Goal: Register for event/course

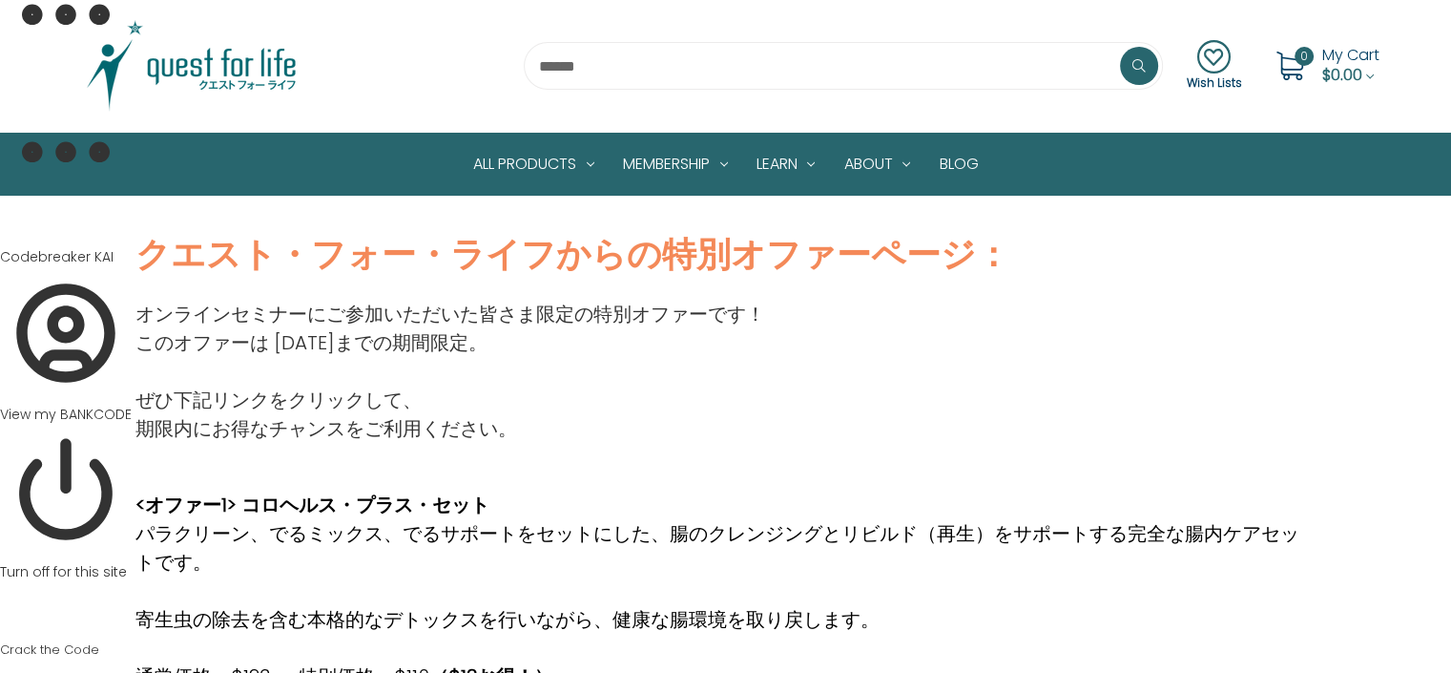
scroll to position [88, 0]
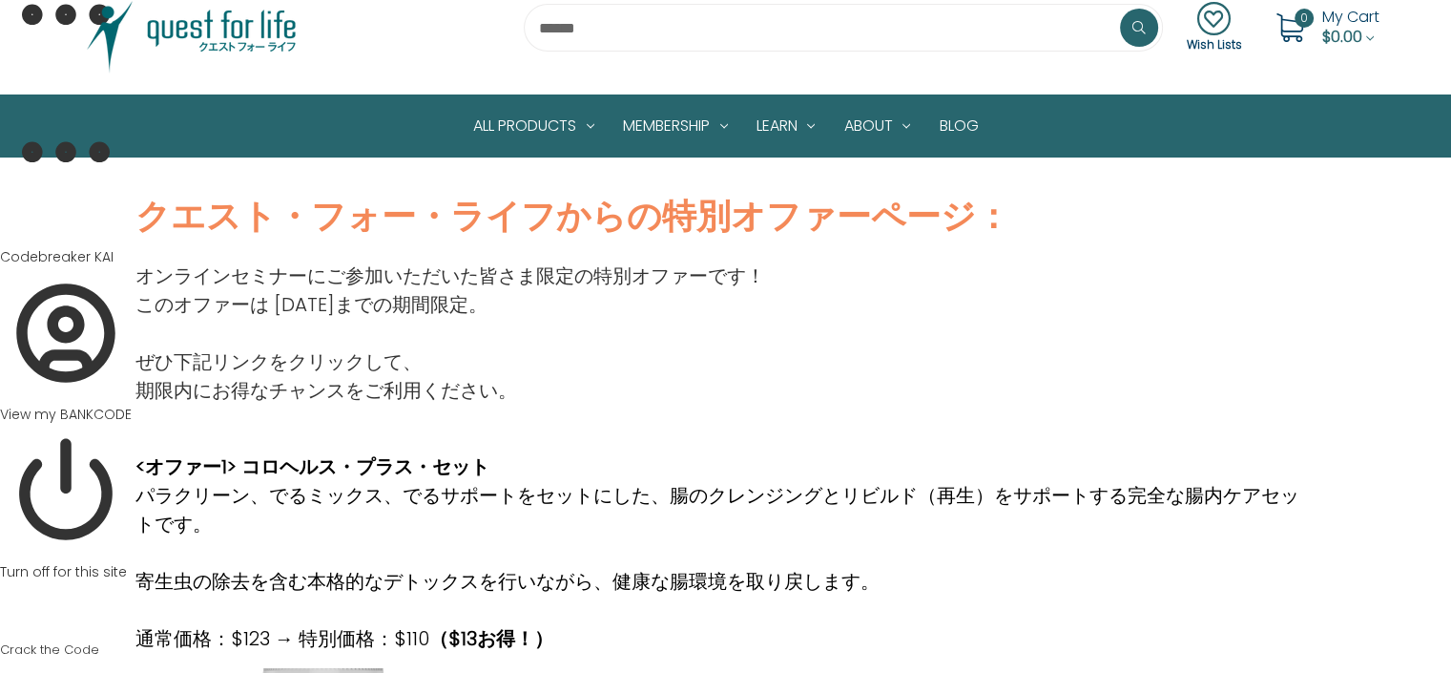
click at [669, 489] on p "パラクリーン、でるミックス、でるサポートをセットにした、腸のクレンジングとリビルド（再生）をサポートする完全な腸内ケアセットです。" at bounding box center [725, 509] width 1180 height 57
drag, startPoint x: 669, startPoint y: 489, endPoint x: 723, endPoint y: 495, distance: 54.7
click at [723, 495] on p "パラクリーン、でるミックス、でるサポートをセットにした、腸のクレンジングとリビルド（再生）をサポートする完全な腸内ケアセットです。" at bounding box center [725, 509] width 1180 height 57
click at [688, 483] on p "パラクリーン、でるミックス、でるサポートをセットにした、腸のクレンジングとリビルド（再生）をサポートする完全な腸内ケアセットです。" at bounding box center [725, 509] width 1180 height 57
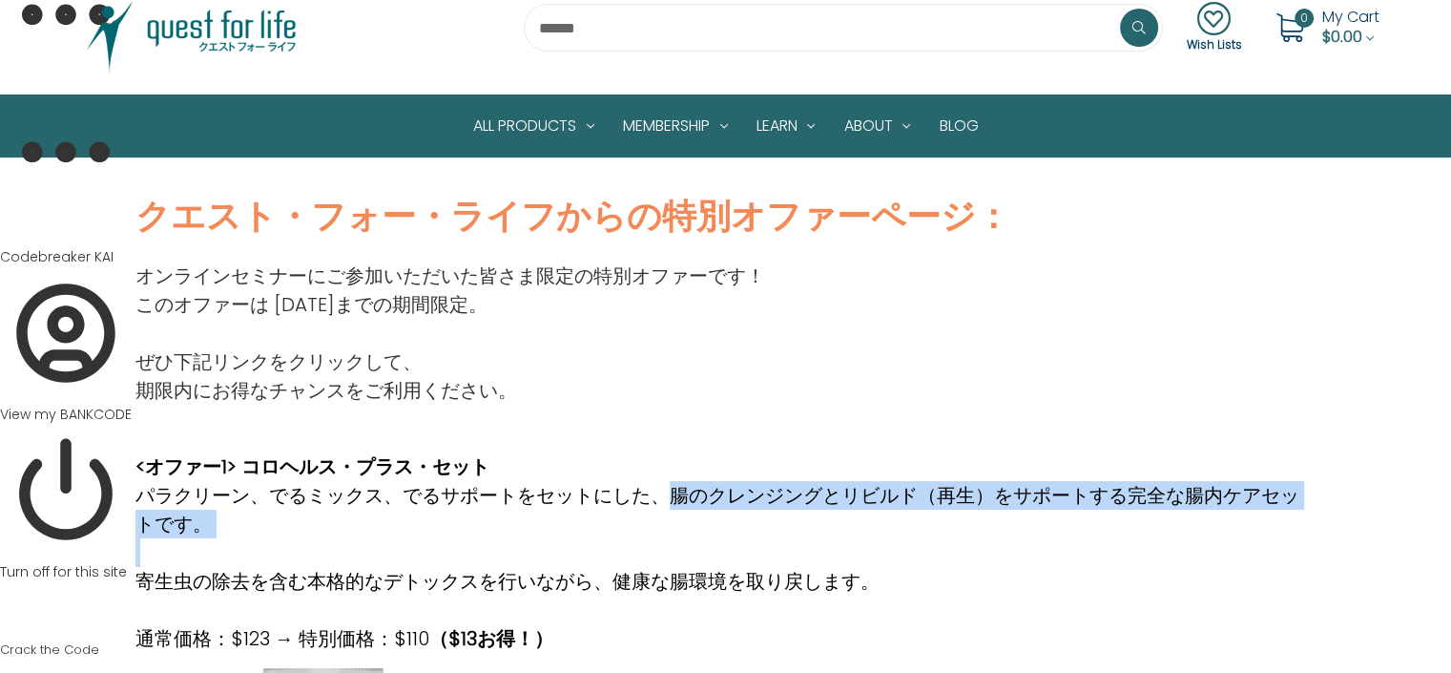
drag, startPoint x: 671, startPoint y: 488, endPoint x: 862, endPoint y: 557, distance: 203.7
click at [862, 557] on div "<オファー1> コロヘルス・プラス・セット パラクリーン、でるミックス、でるサポートをセットにした、腸のクレンジングとリビルド（再生）をサポートする完全な腸内…" at bounding box center [725, 552] width 1180 height 200
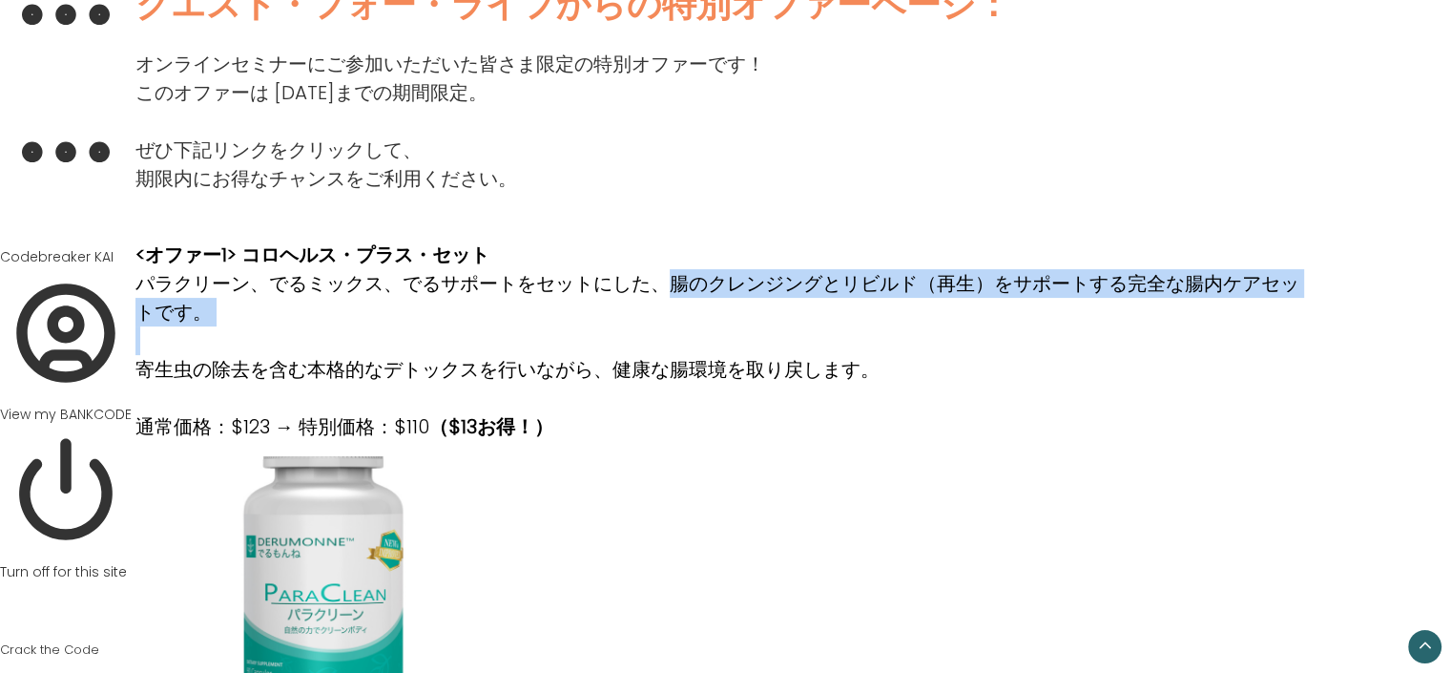
scroll to position [200, 0]
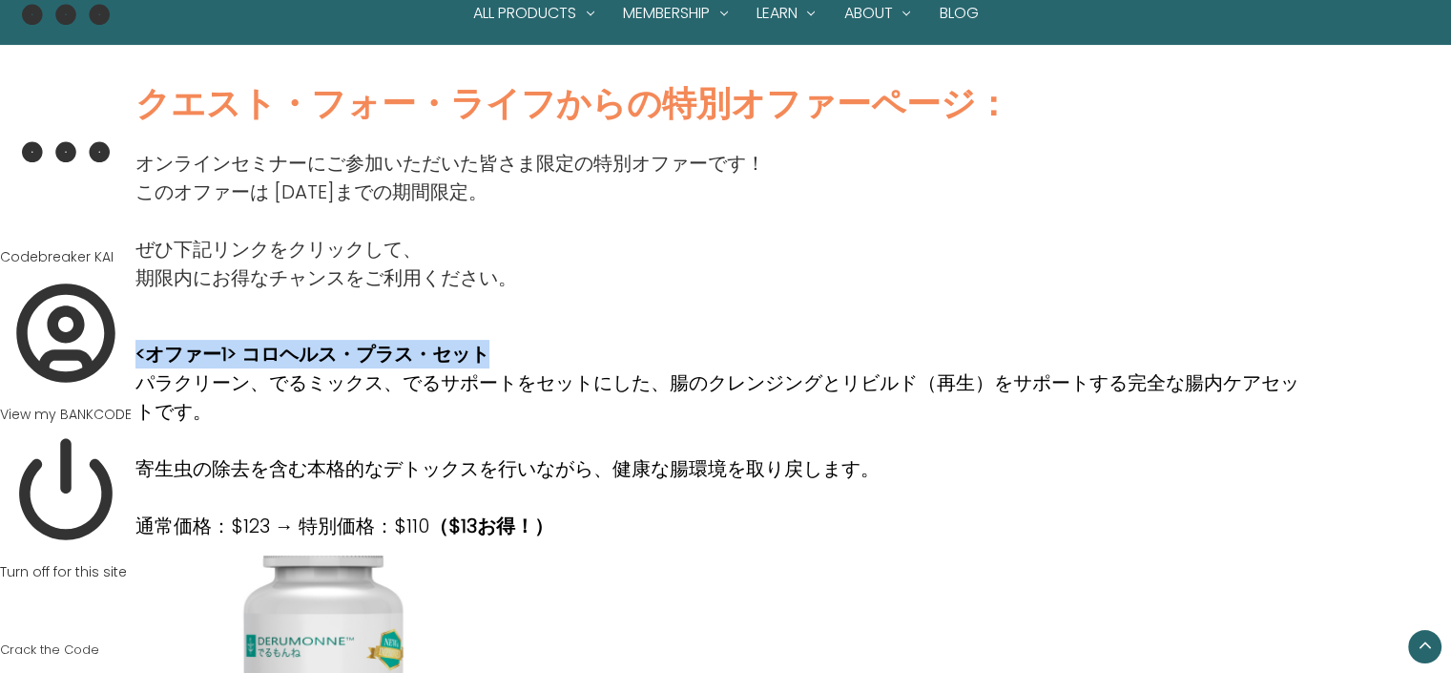
drag, startPoint x: 136, startPoint y: 347, endPoint x: 496, endPoint y: 345, distance: 359.6
click at [496, 345] on p "<オファー1> コロヘルス・プラス・セット" at bounding box center [725, 354] width 1180 height 29
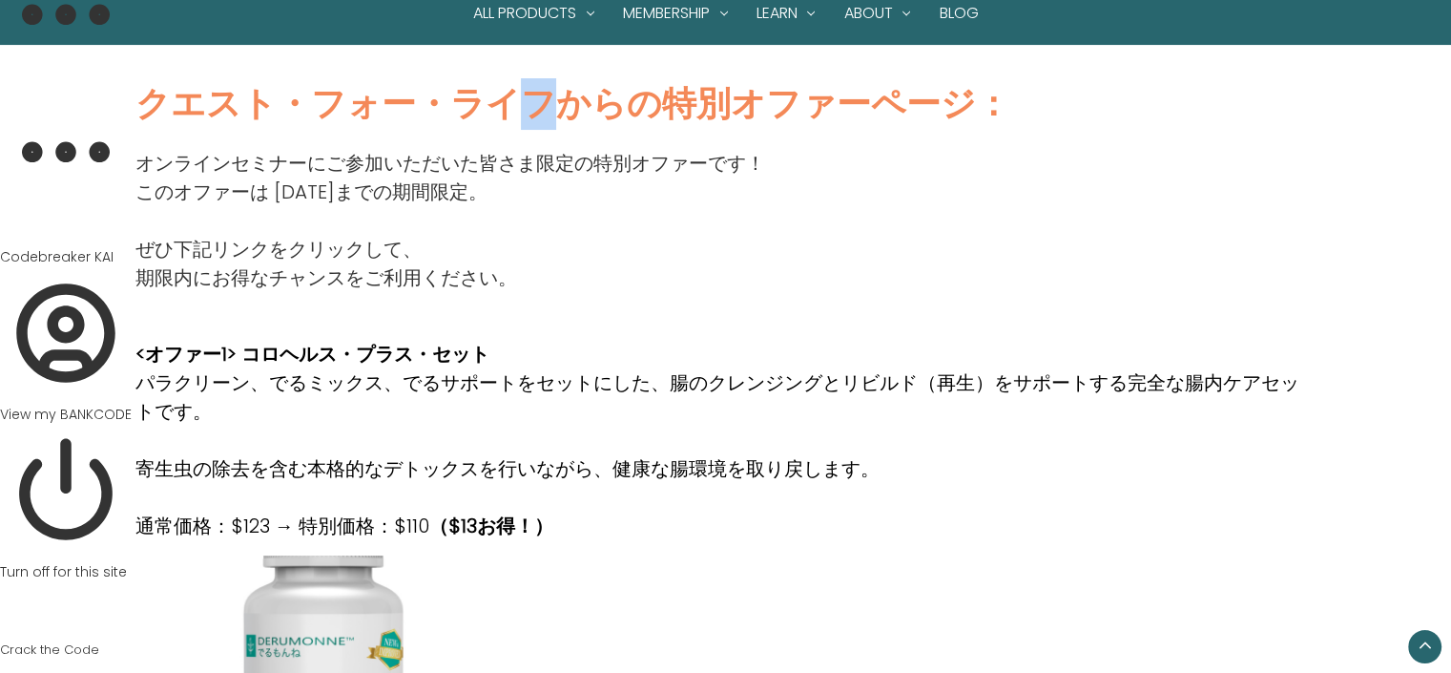
drag, startPoint x: 506, startPoint y: 99, endPoint x: 548, endPoint y: 104, distance: 42.2
click at [548, 104] on strong "クエスト・フォー・ライフからの特別オファーページ：" at bounding box center [572, 103] width 875 height 49
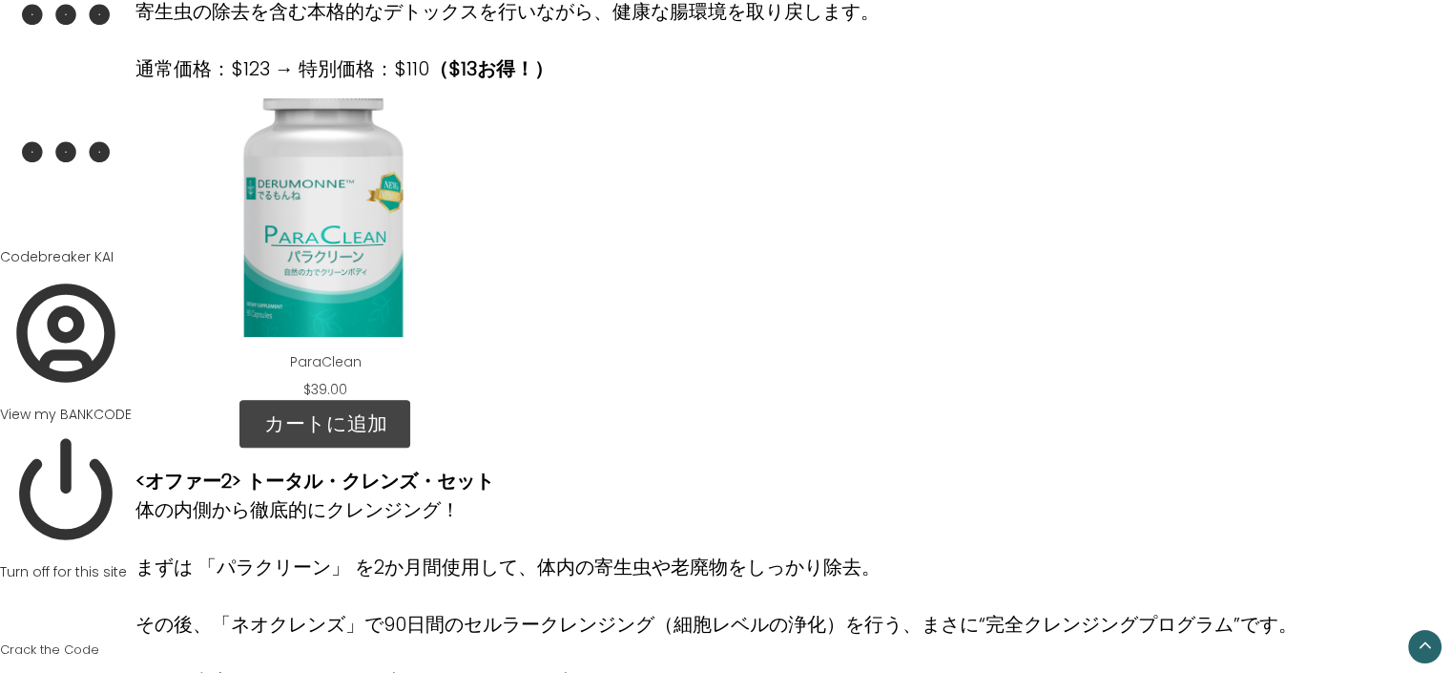
scroll to position [757, 0]
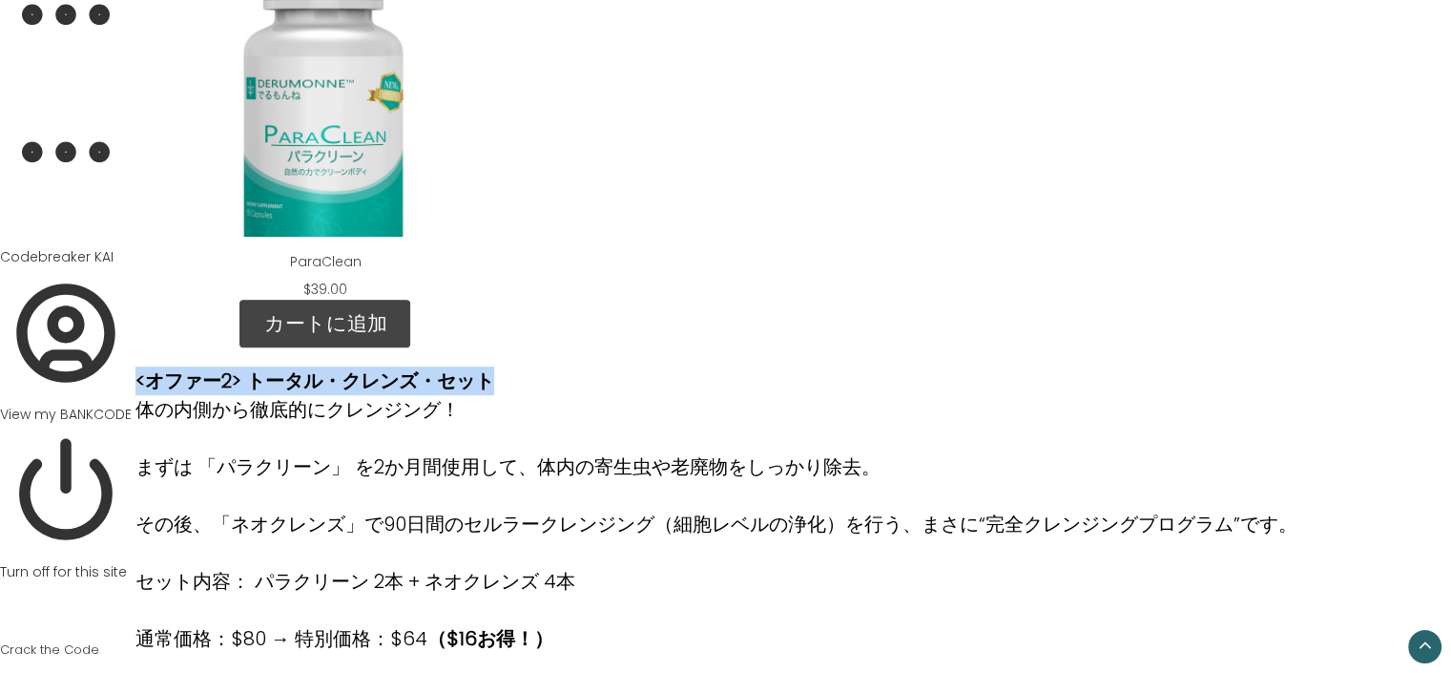
drag, startPoint x: 135, startPoint y: 376, endPoint x: 505, endPoint y: 384, distance: 370.2
click at [505, 384] on div "<オファー2> トータル・クレンズ・セット 体の内側から徹底的にクレンジング！ まずは 「パラクリーン」 を2か月間使用して、体内の寄生虫や老廃物をしっかり除…" at bounding box center [725, 499] width 1200 height 305
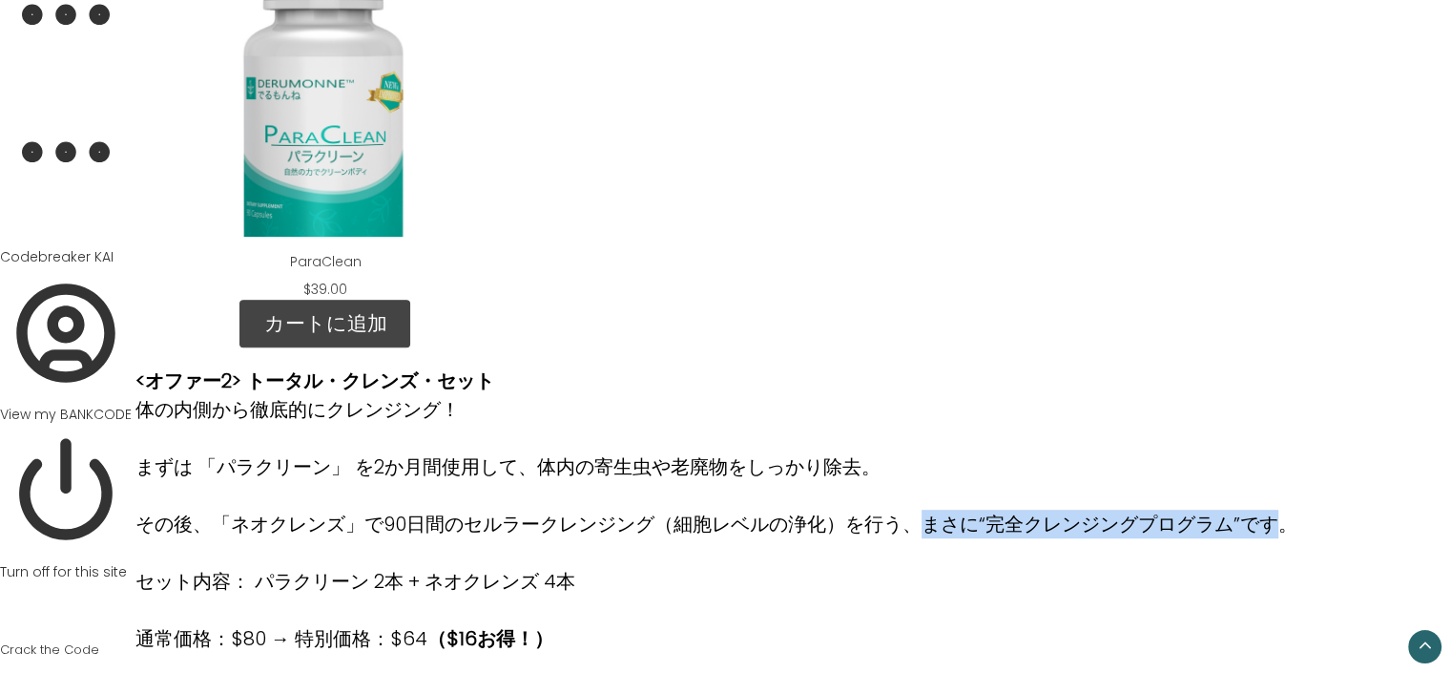
drag, startPoint x: 916, startPoint y: 523, endPoint x: 1273, endPoint y: 511, distance: 357.9
click at [1273, 511] on p "その後、「ネオクレンズ」で90日間のセルラークレンジング（細胞レベルの浄化）を行う、まさに“完全クレンジングプログラム”です。" at bounding box center [716, 523] width 1162 height 29
drag, startPoint x: 1275, startPoint y: 523, endPoint x: 916, endPoint y: 529, distance: 359.7
click at [916, 529] on p "その後、「ネオクレンズ」で90日間のセルラークレンジング（細胞レベルの浄化）を行う、まさに“完全クレンジングプログラム”です。" at bounding box center [716, 523] width 1162 height 29
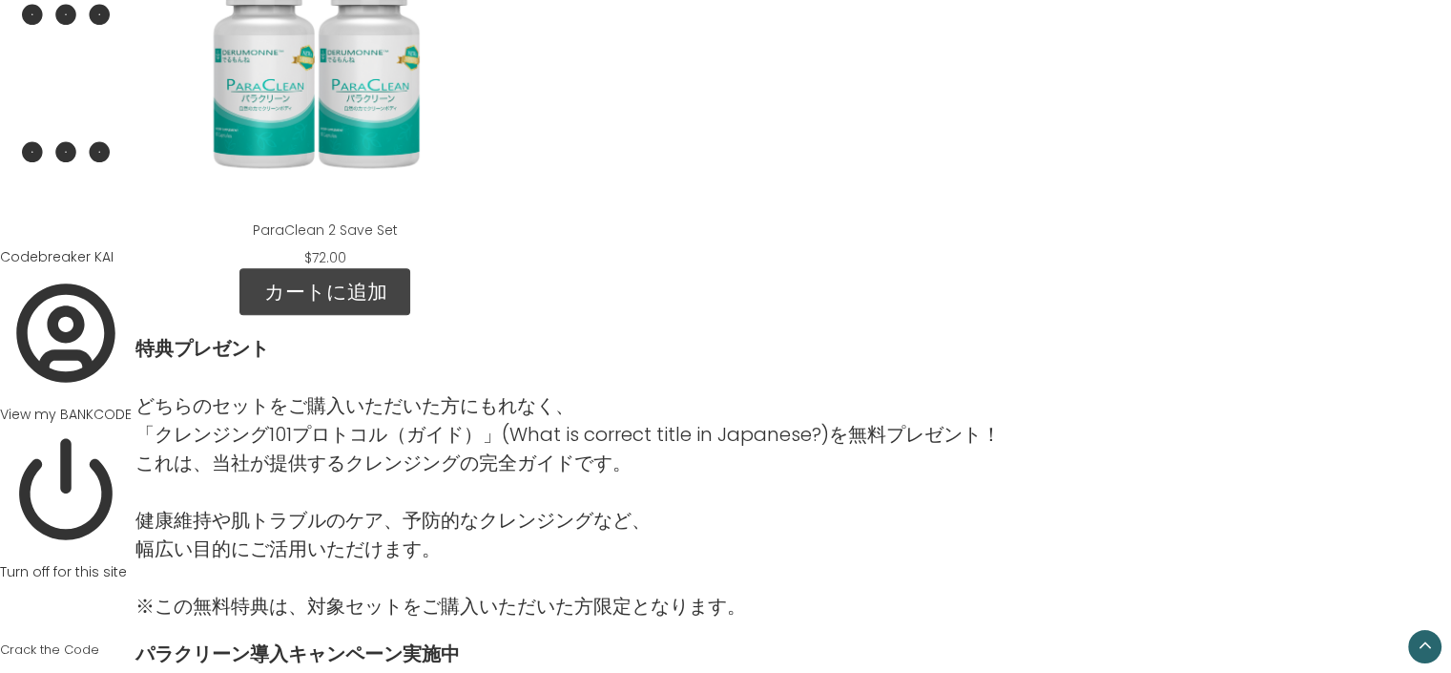
scroll to position [1496, 0]
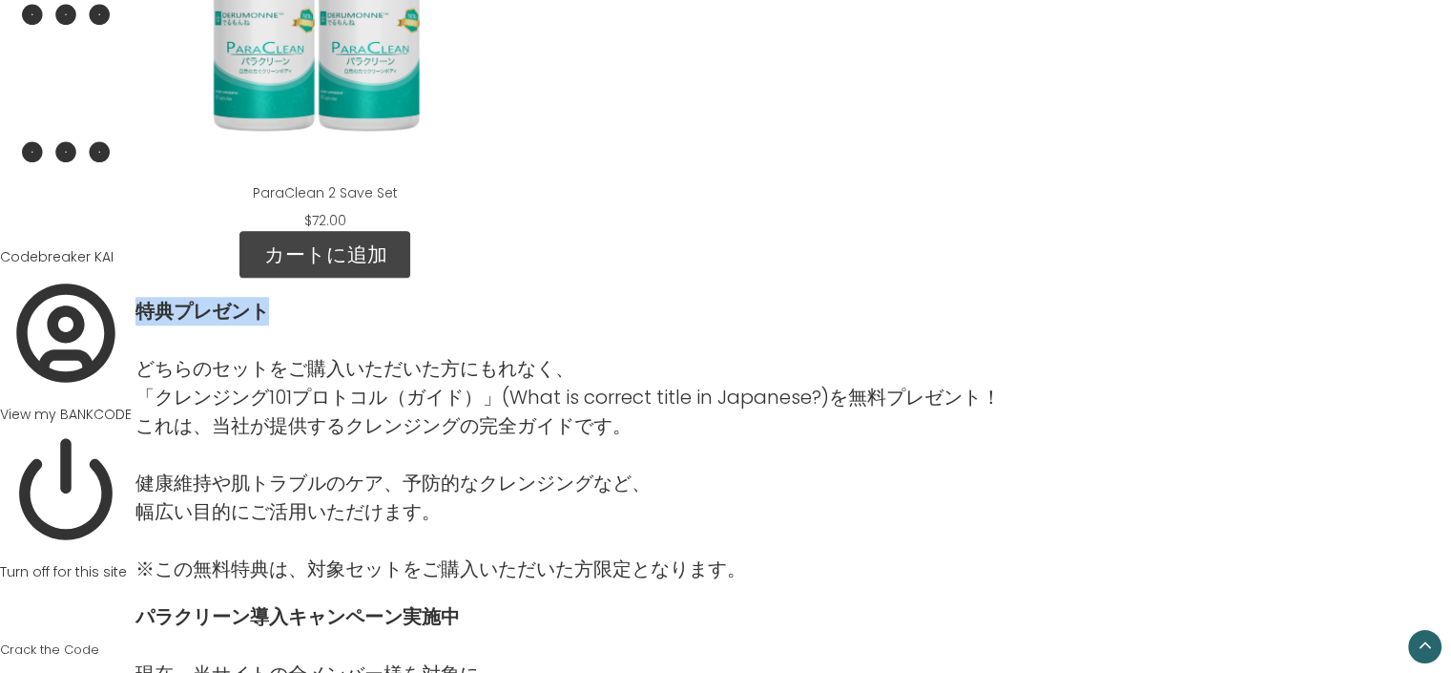
drag, startPoint x: 135, startPoint y: 304, endPoint x: 288, endPoint y: 310, distance: 153.7
click at [288, 310] on p "特典プレゼント" at bounding box center [567, 311] width 865 height 29
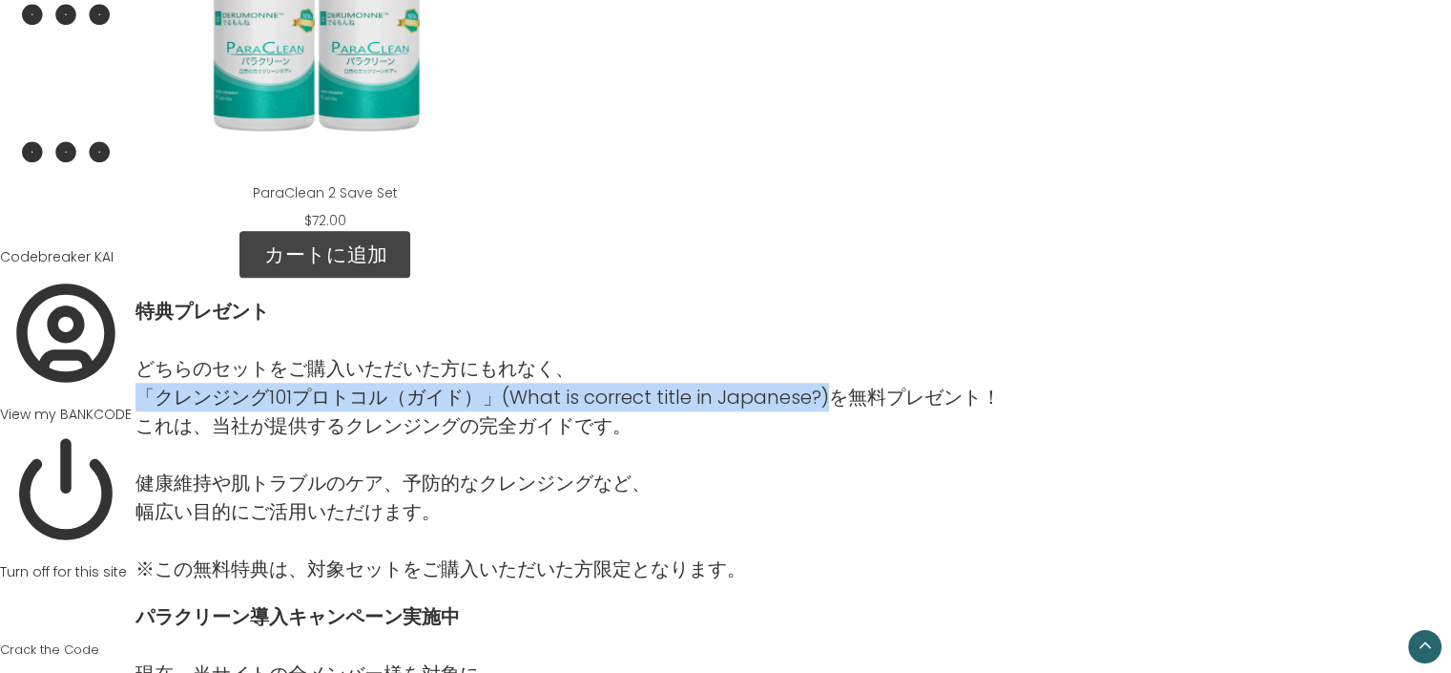
drag, startPoint x: 144, startPoint y: 392, endPoint x: 827, endPoint y: 394, distance: 683.0
click at [827, 394] on p "どちらのセットをご購入いただいた方にもれなく、 「クレンジング101プロトコル（ガイド）」(What is correct title in Japanese…" at bounding box center [567, 382] width 865 height 57
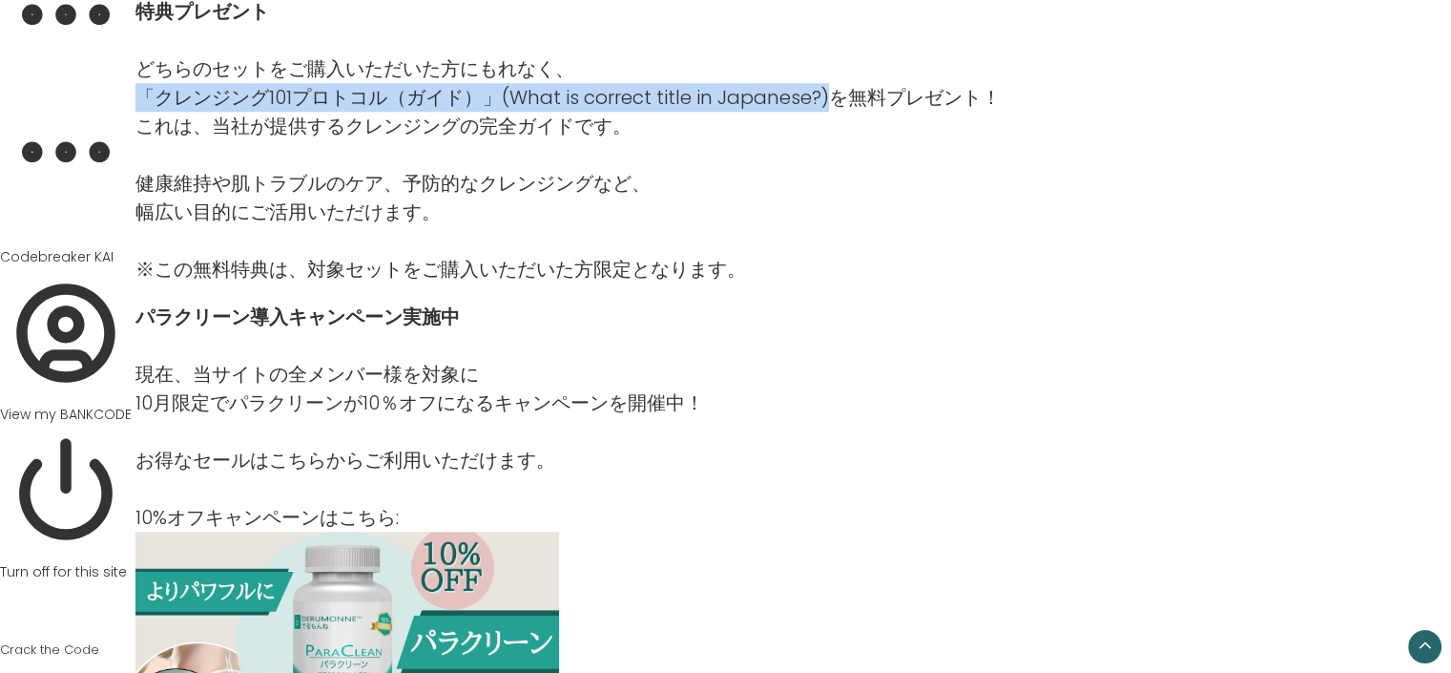
scroll to position [1895, 0]
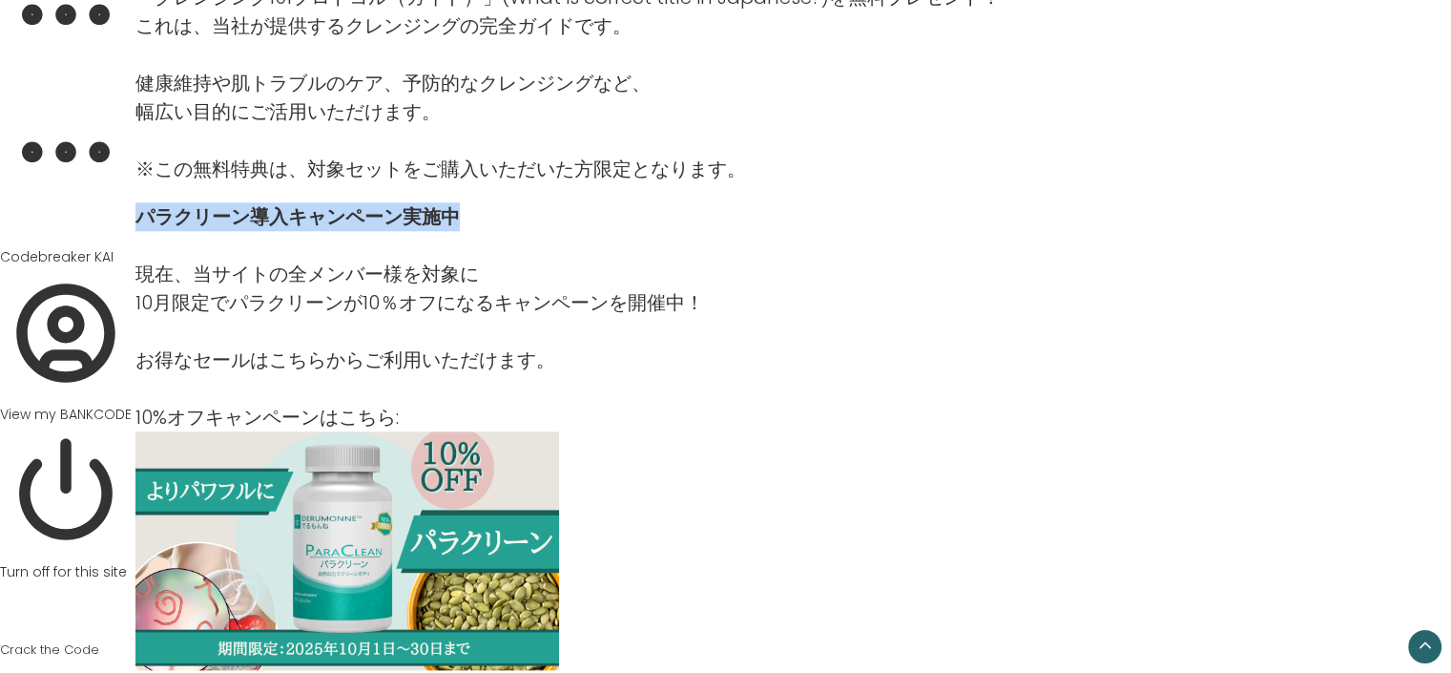
drag, startPoint x: 136, startPoint y: 210, endPoint x: 468, endPoint y: 226, distance: 332.4
click at [468, 226] on p "パラクリーン導入キャンペーン実施中" at bounding box center [419, 216] width 569 height 29
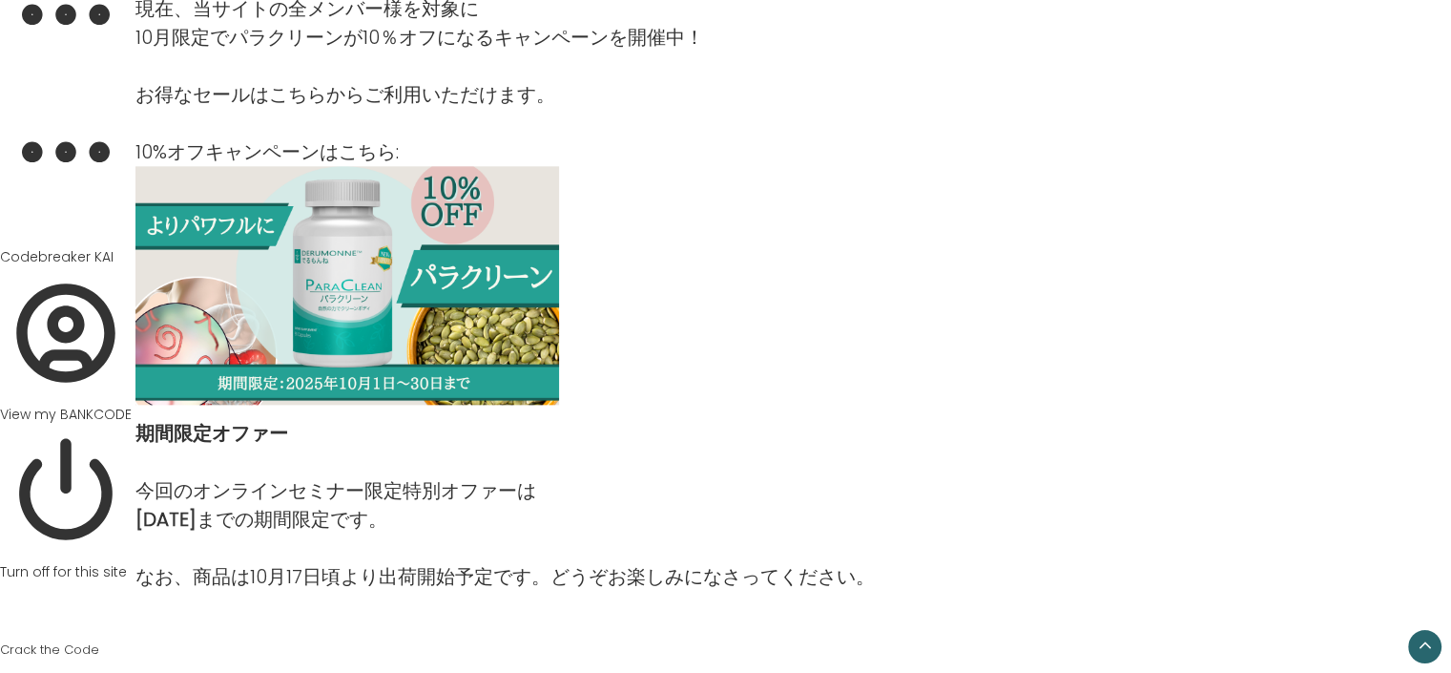
scroll to position [2166, 0]
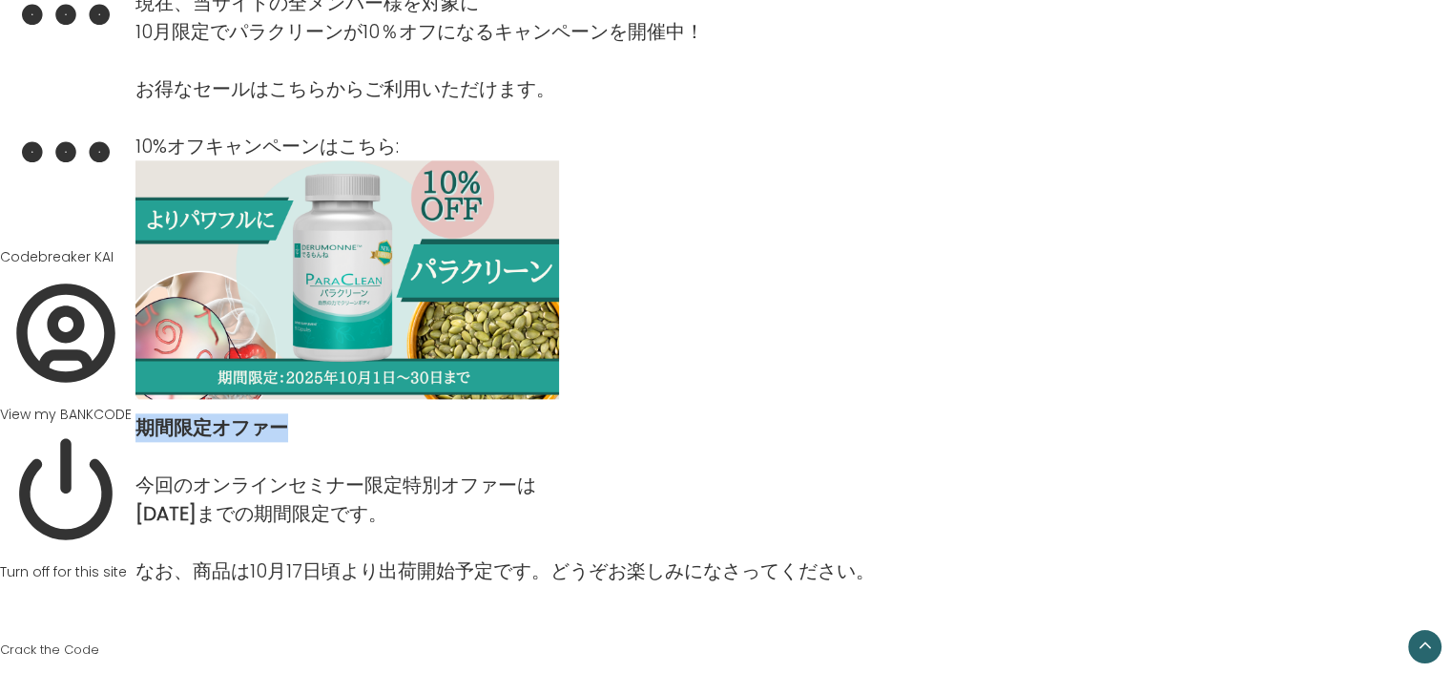
drag, startPoint x: 138, startPoint y: 422, endPoint x: 315, endPoint y: 417, distance: 176.5
click at [315, 417] on p "期間限定オファー" at bounding box center [504, 427] width 739 height 29
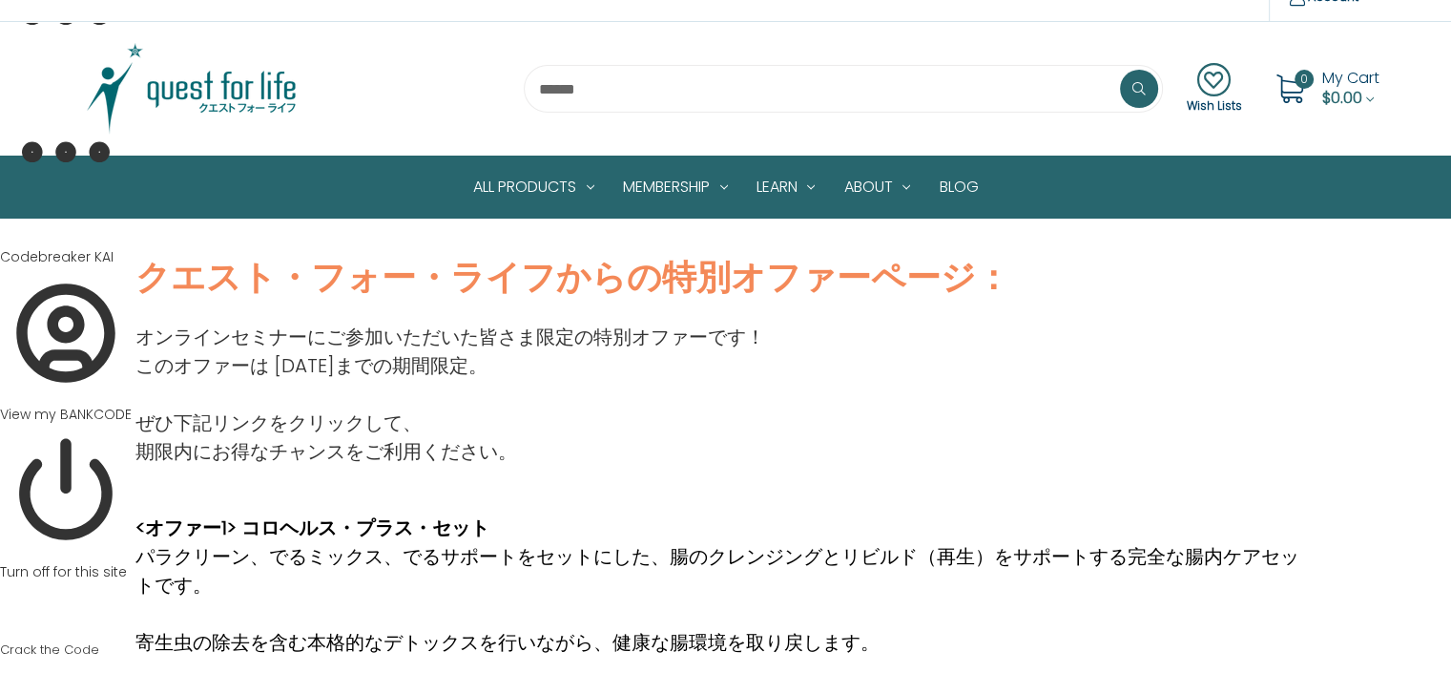
scroll to position [54, 0]
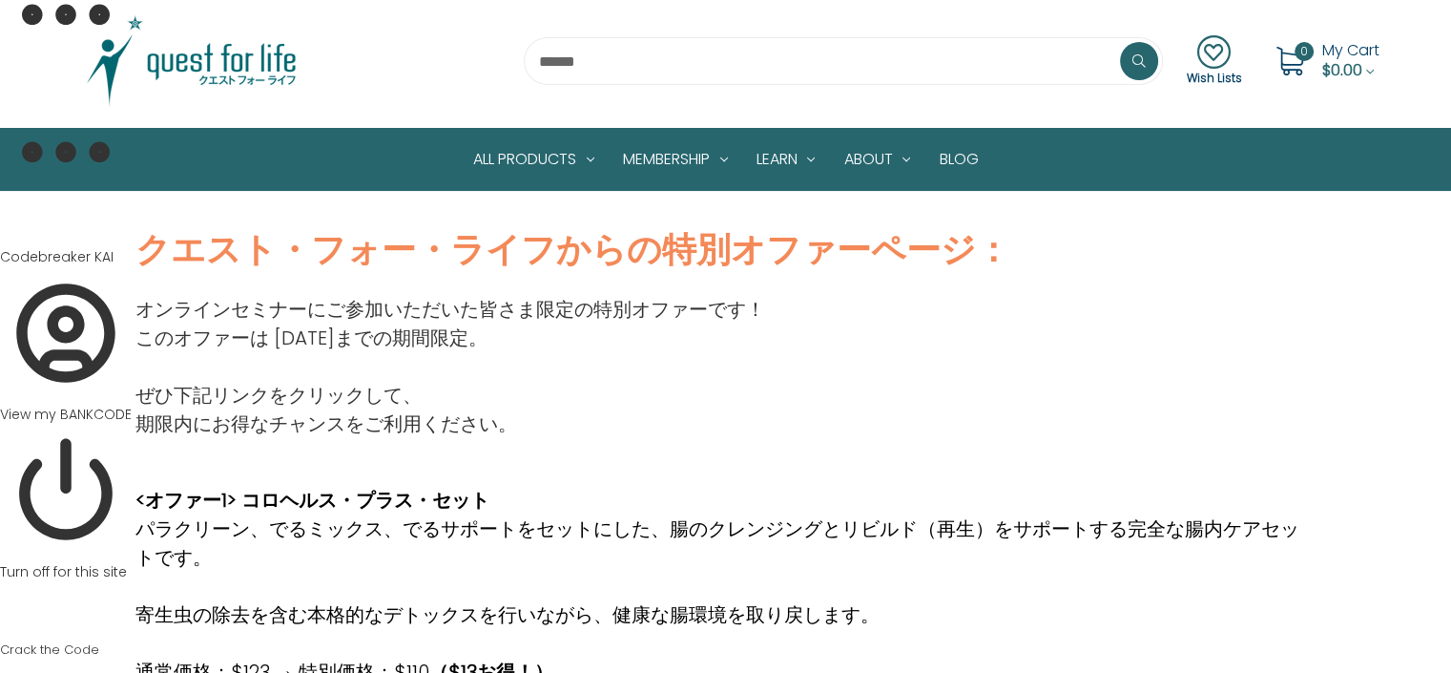
click at [255, 52] on img at bounding box center [191, 60] width 238 height 95
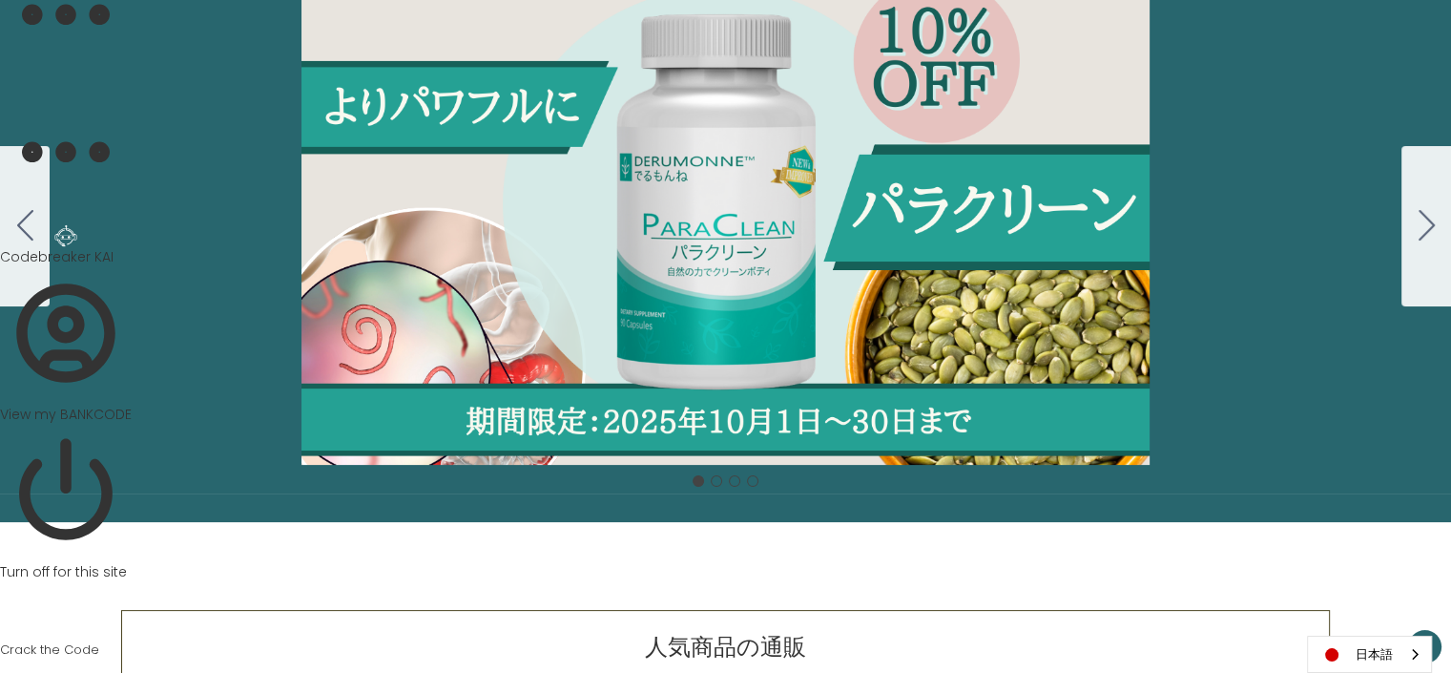
scroll to position [242, 0]
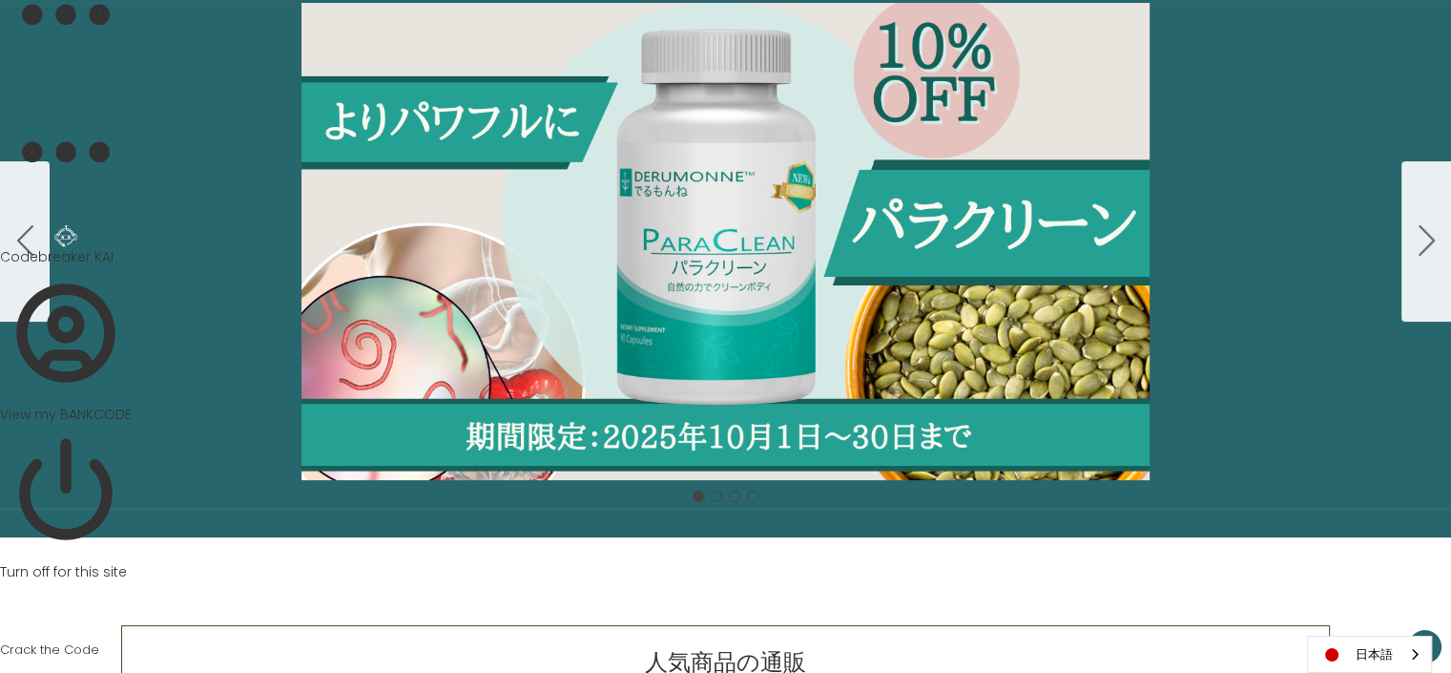
click at [1416, 247] on button "Go to slide 2" at bounding box center [1426, 241] width 50 height 160
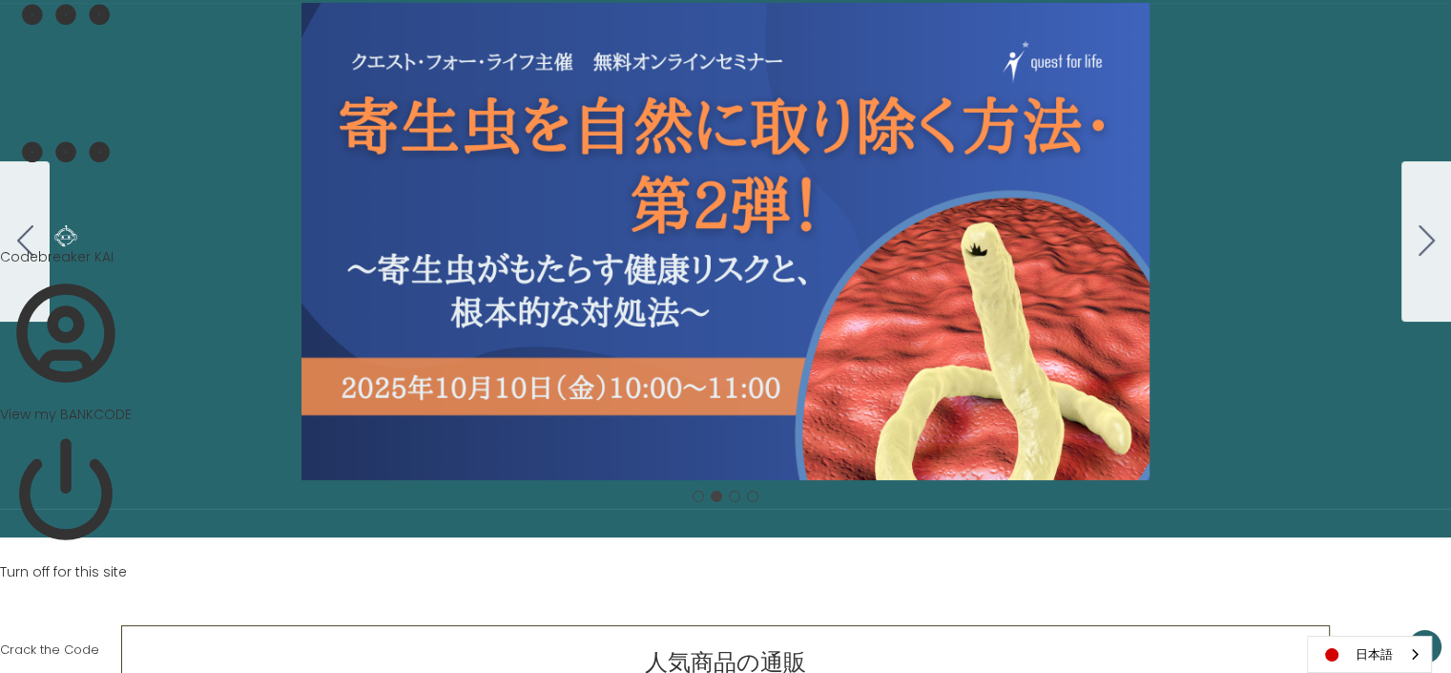
click at [805, 288] on div "Carousel Title Add a description for your carousel slide. You can use this to p…" at bounding box center [725, 241] width 1451 height 477
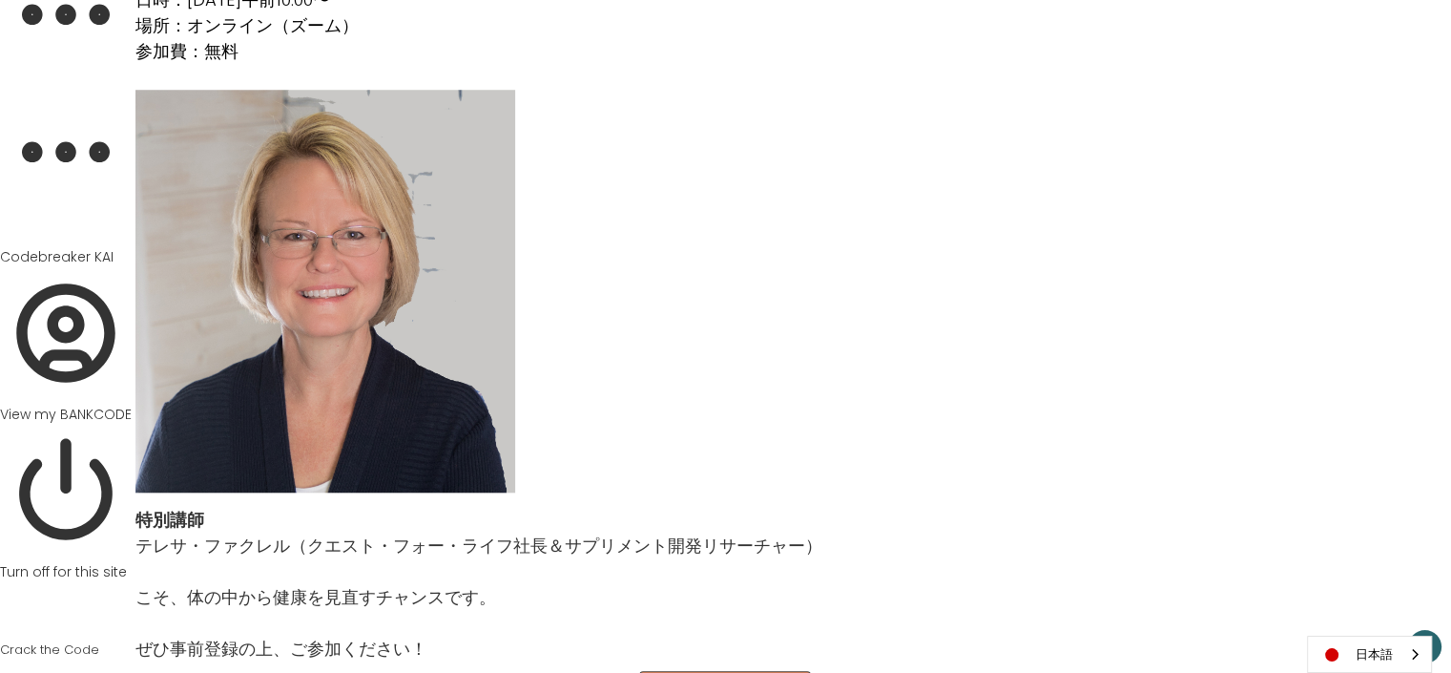
scroll to position [1589, 0]
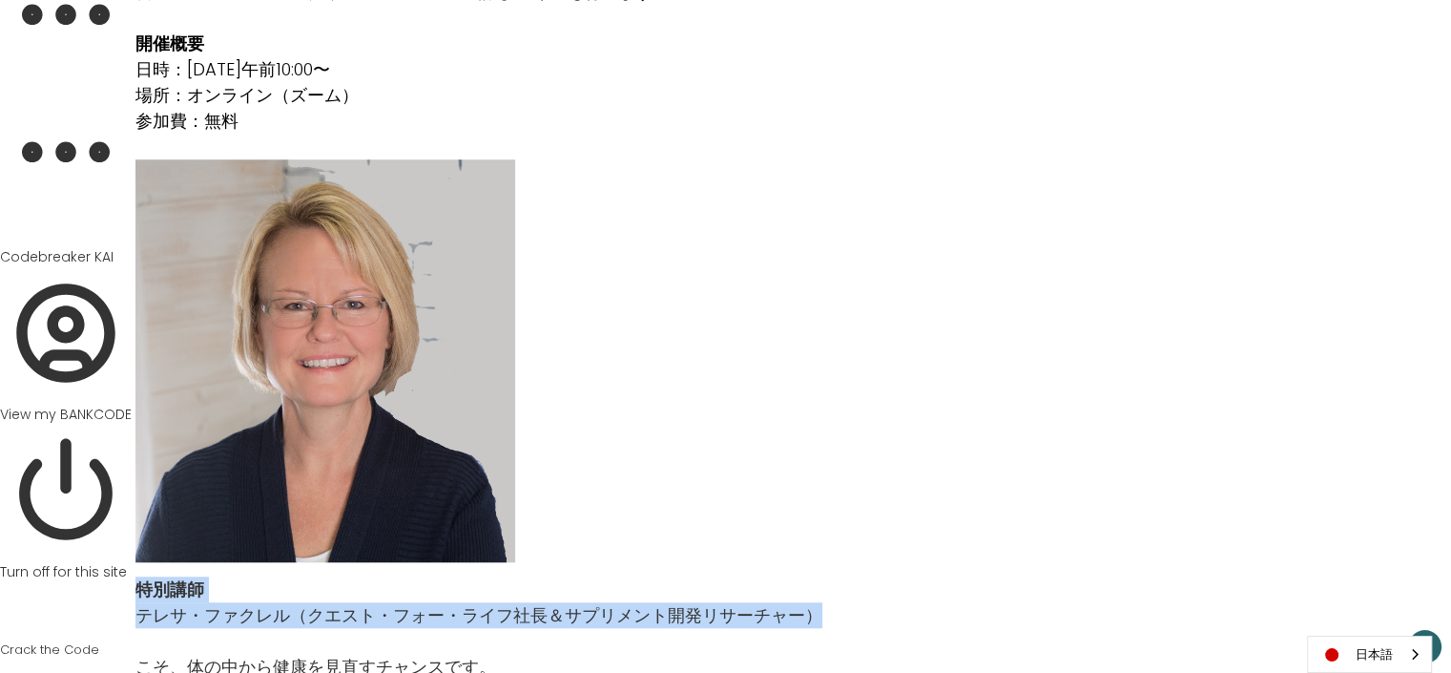
drag, startPoint x: 134, startPoint y: 589, endPoint x: 815, endPoint y: 610, distance: 681.4
click at [815, 610] on div "特別講師 [PERSON_NAME]（クエスト・フォー・ライフ社長＆サプリメント開発リサーチャー） こそ、体の中から健康を見直すチャンスです。 ぜひ事前登録の…" at bounding box center [725, 646] width 1200 height 169
copy div "特別講師 [PERSON_NAME]（クエスト・フォー・ライフ社長＆サプリメント開発リサーチャー）"
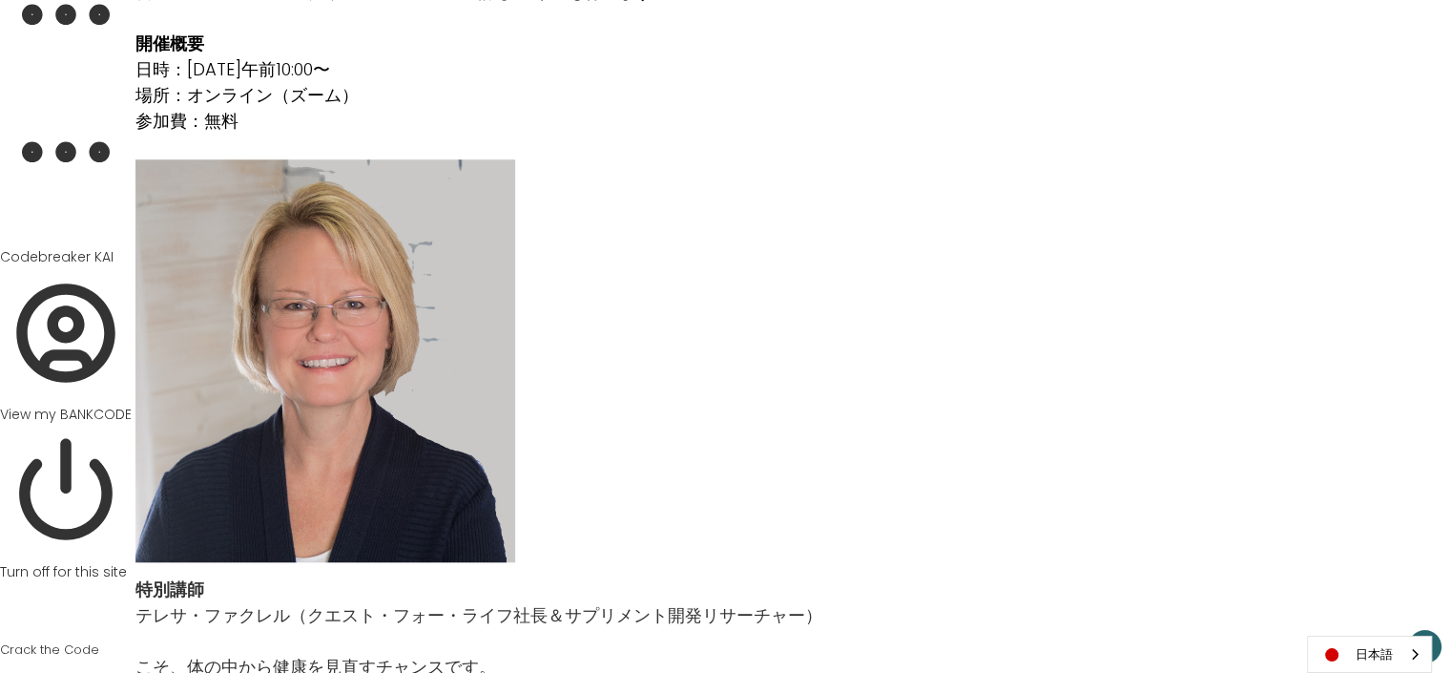
click at [140, 93] on p "場所：オンライン（ズーム）" at bounding box center [560, 95] width 851 height 26
drag, startPoint x: 139, startPoint y: 91, endPoint x: 261, endPoint y: 117, distance: 125.0
copy div "場所：オンライン（ズーム） 参加費：無料"
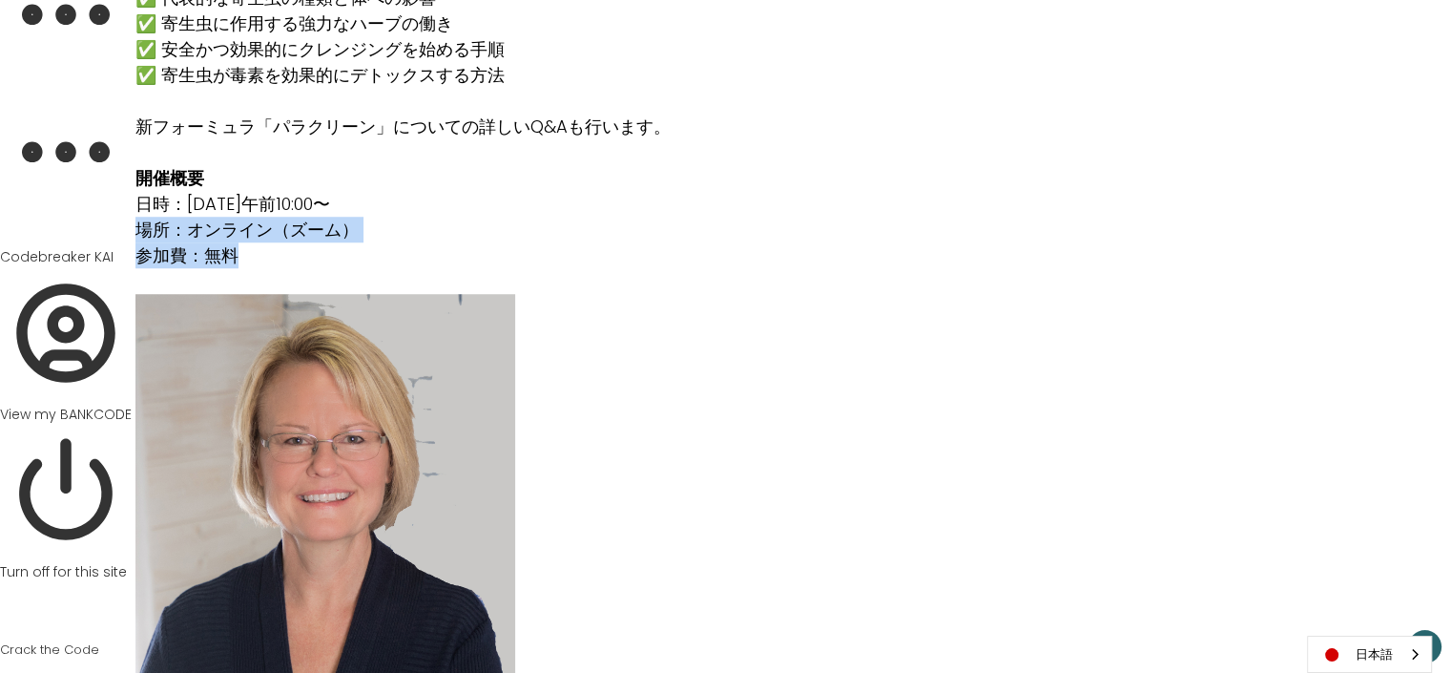
scroll to position [1457, 0]
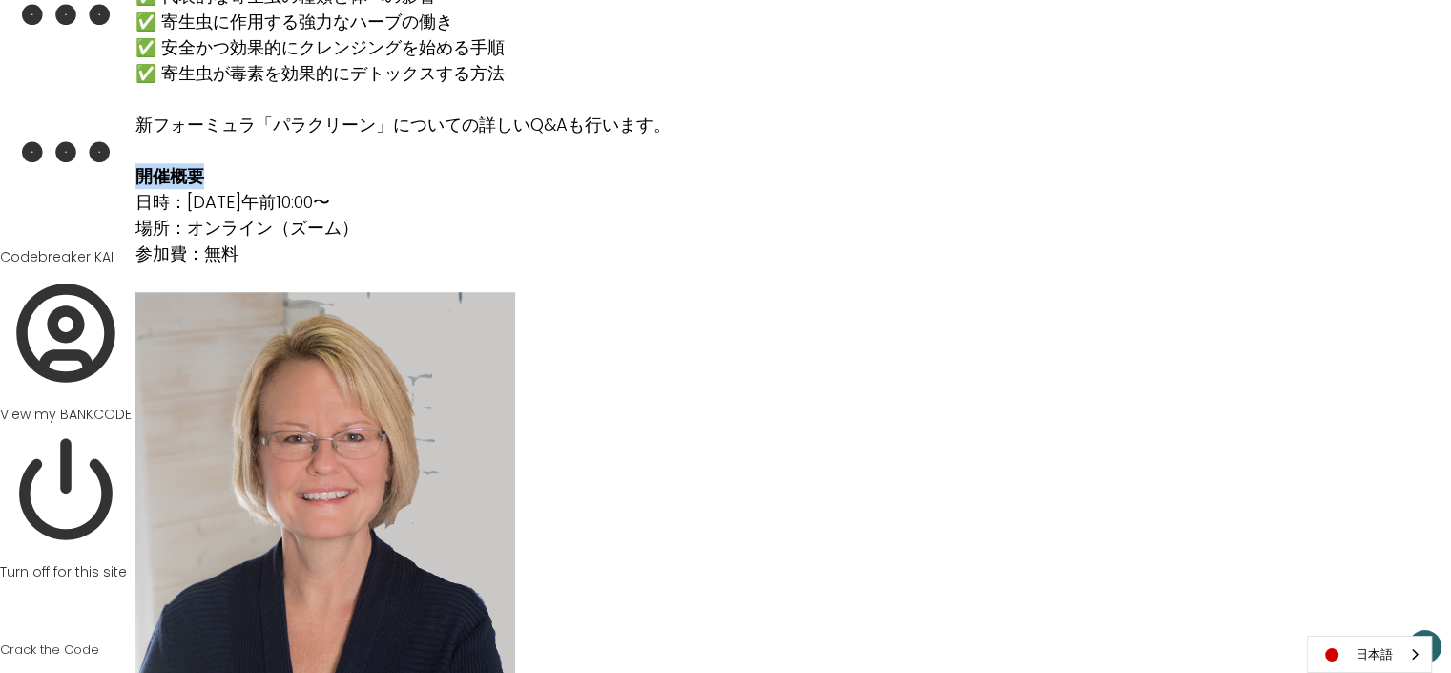
drag, startPoint x: 135, startPoint y: 171, endPoint x: 202, endPoint y: 166, distance: 66.9
click at [202, 166] on strong "開催概要" at bounding box center [169, 176] width 69 height 24
copy strong "開催概要"
drag, startPoint x: 137, startPoint y: 193, endPoint x: 414, endPoint y: 200, distance: 276.7
click at [414, 200] on p "日時：[DATE]午前10:00〜" at bounding box center [560, 202] width 851 height 26
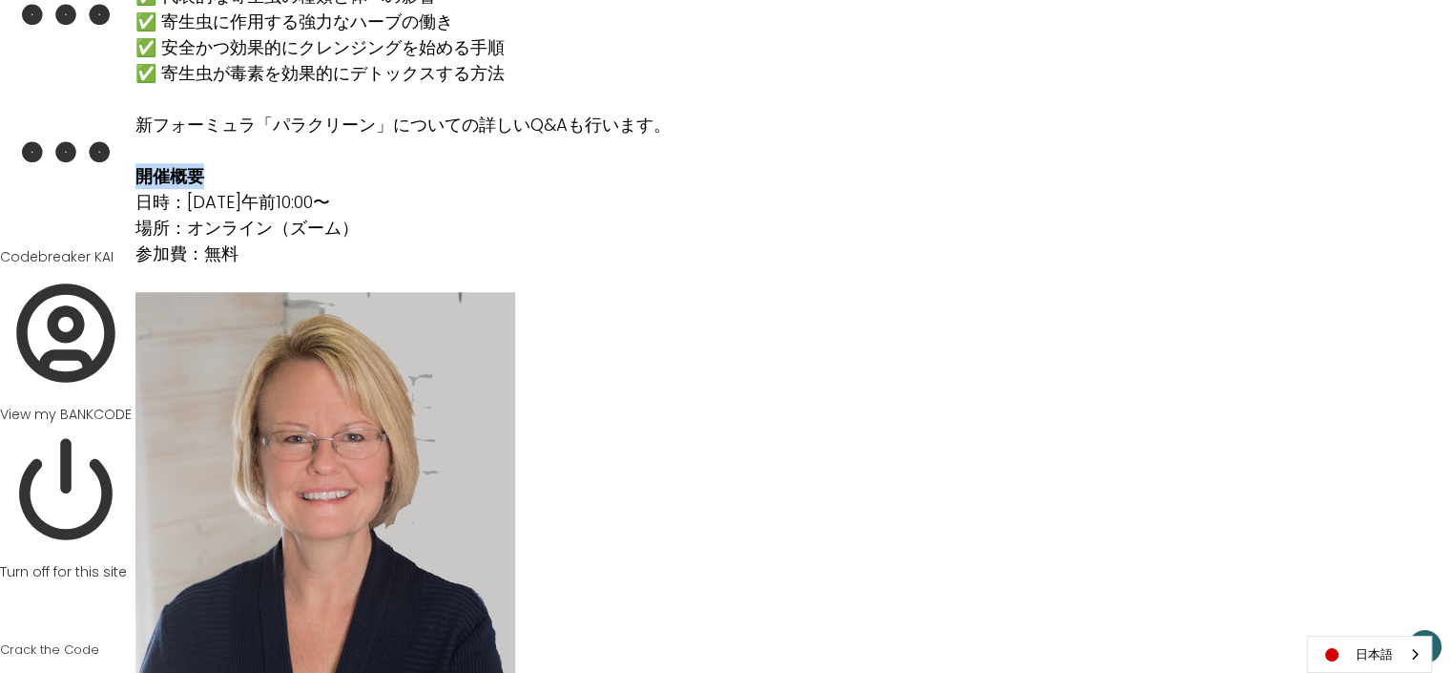
copy p "日時：[DATE]午前10:00〜"
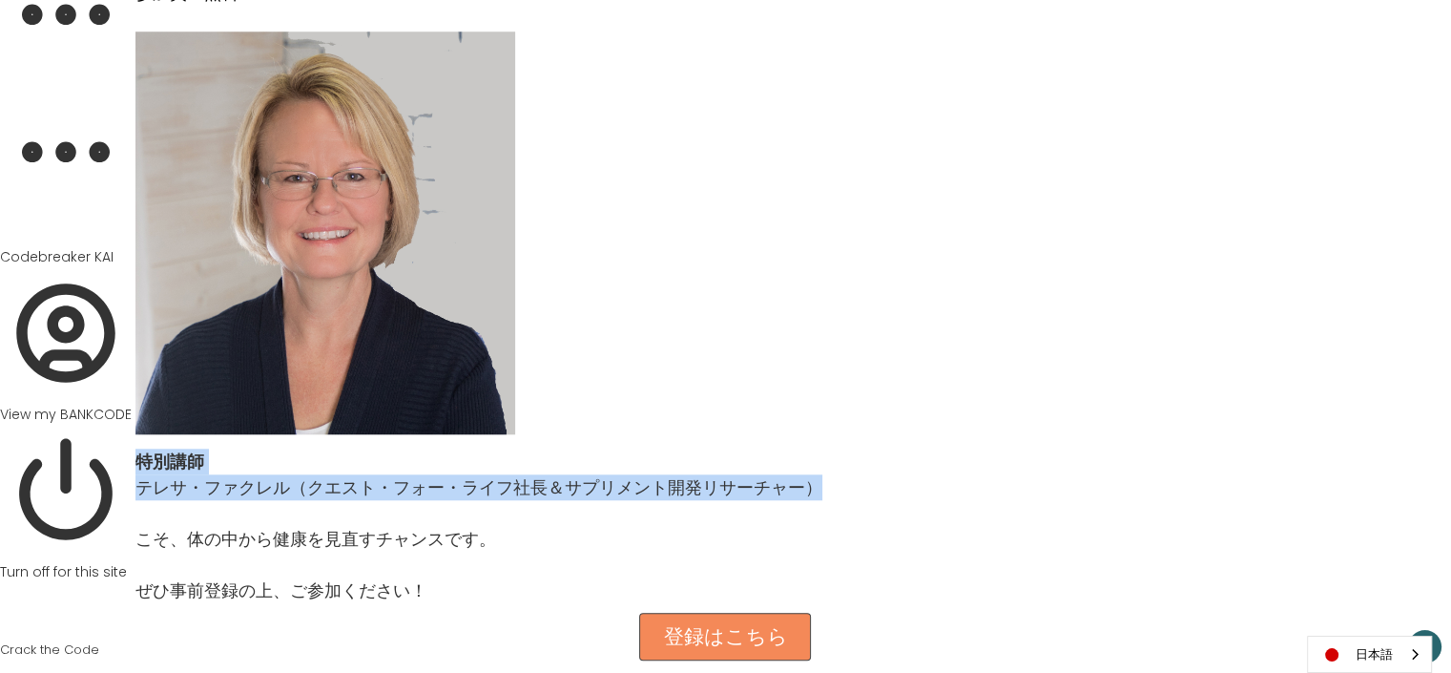
drag, startPoint x: 135, startPoint y: 455, endPoint x: 817, endPoint y: 496, distance: 682.3
click at [817, 496] on div "特別講師 [PERSON_NAME]（クエスト・フォー・ライフ社長＆サプリメント開発リサーチャー） こそ、体の中から健康を見直すチャンスです。 ぜひ事前登録の…" at bounding box center [478, 525] width 687 height 155
copy div "特別講師 [PERSON_NAME]（クエスト・フォー・ライフ社長＆サプリメント開発リサーチャー）"
